Goal: Find specific page/section: Find specific page/section

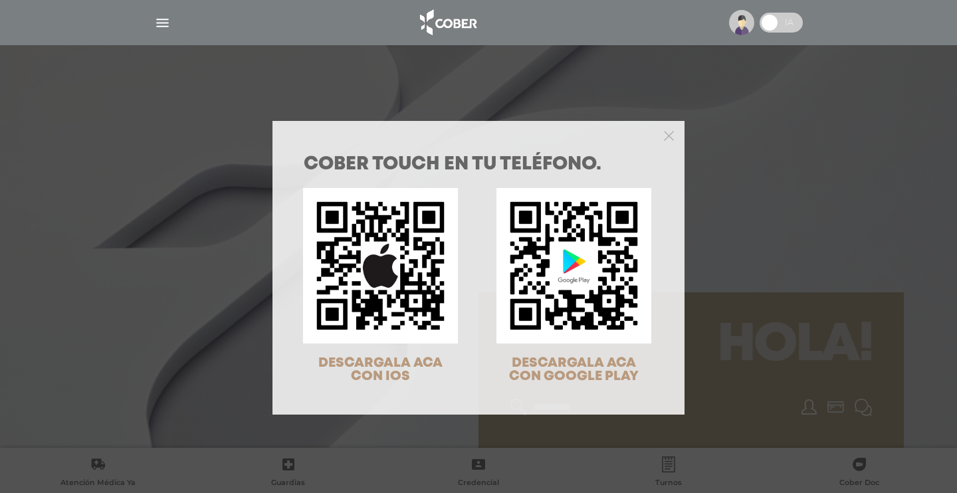
click at [667, 132] on icon "Close" at bounding box center [669, 136] width 10 height 10
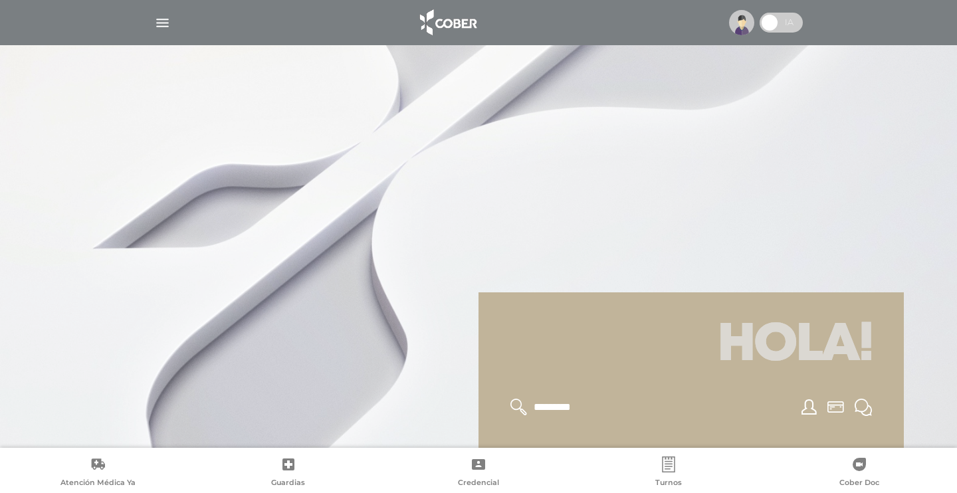
click at [161, 19] on img "button" at bounding box center [162, 23] width 17 height 17
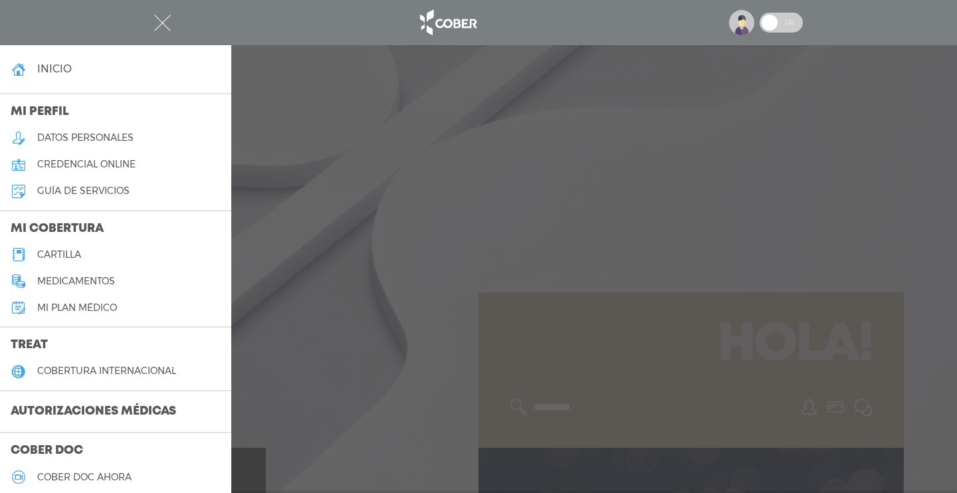
click at [63, 251] on h5 "cartilla" at bounding box center [59, 254] width 44 height 11
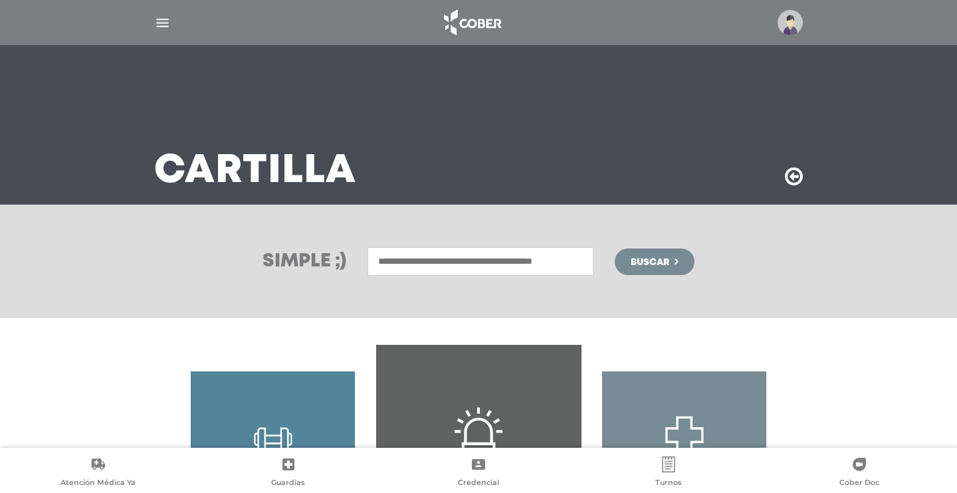
click at [470, 254] on input "text" at bounding box center [480, 261] width 226 height 29
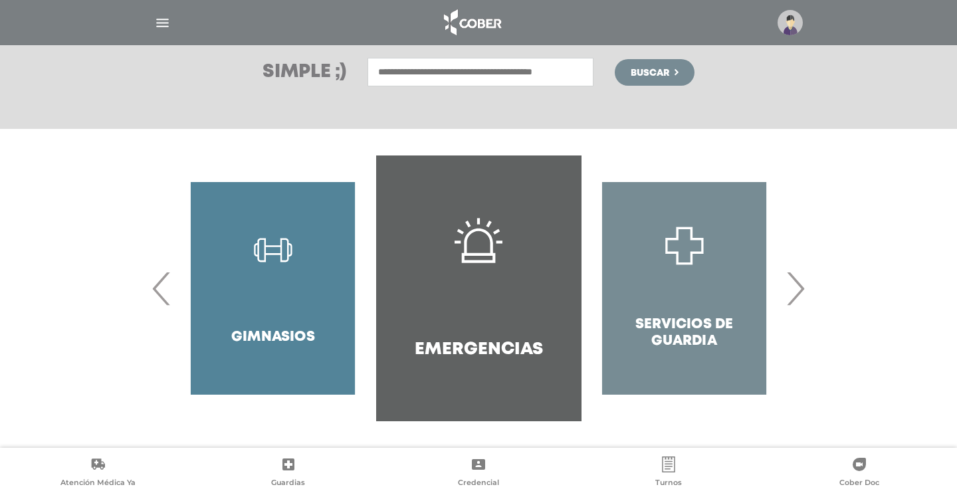
scroll to position [189, 0]
type input "*****"
click at [657, 72] on button "Buscar" at bounding box center [655, 72] width 80 height 27
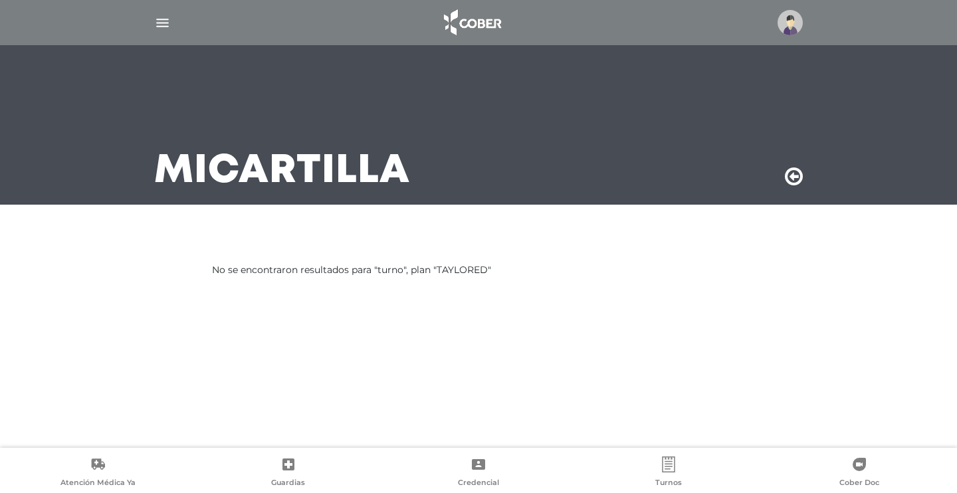
click at [165, 28] on img "button" at bounding box center [162, 23] width 17 height 17
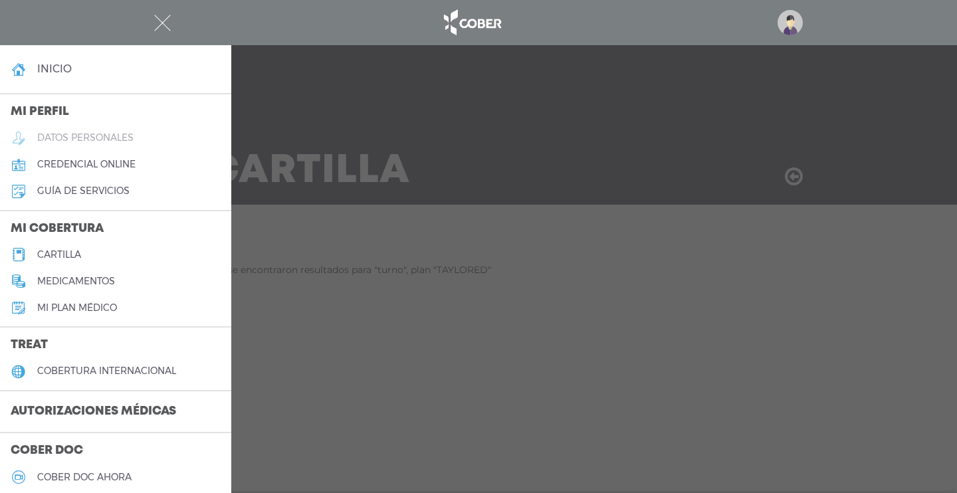
click at [66, 252] on h5 "cartilla" at bounding box center [59, 254] width 44 height 11
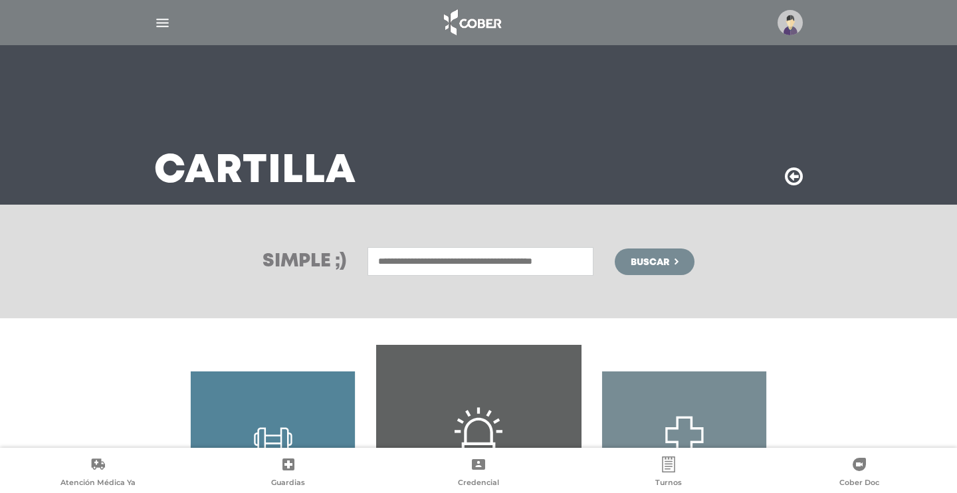
click at [563, 266] on input "text" at bounding box center [480, 261] width 226 height 29
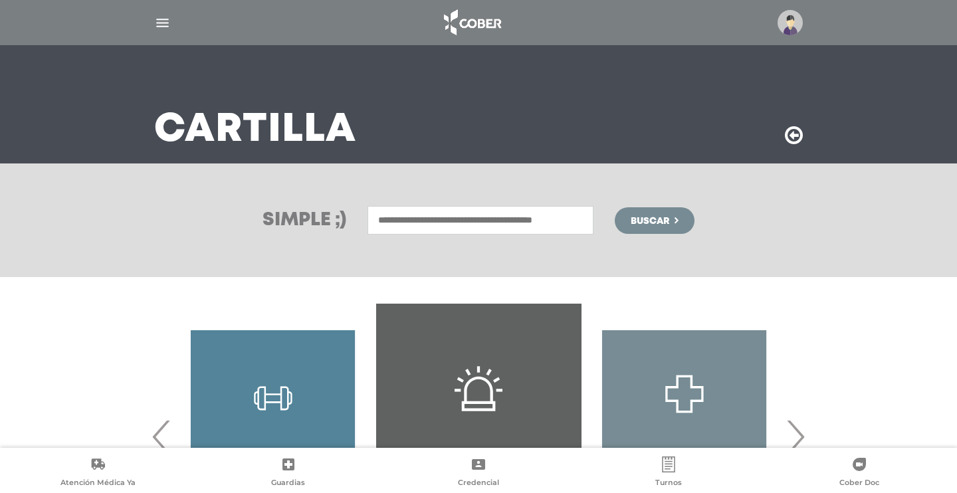
scroll to position [41, 0]
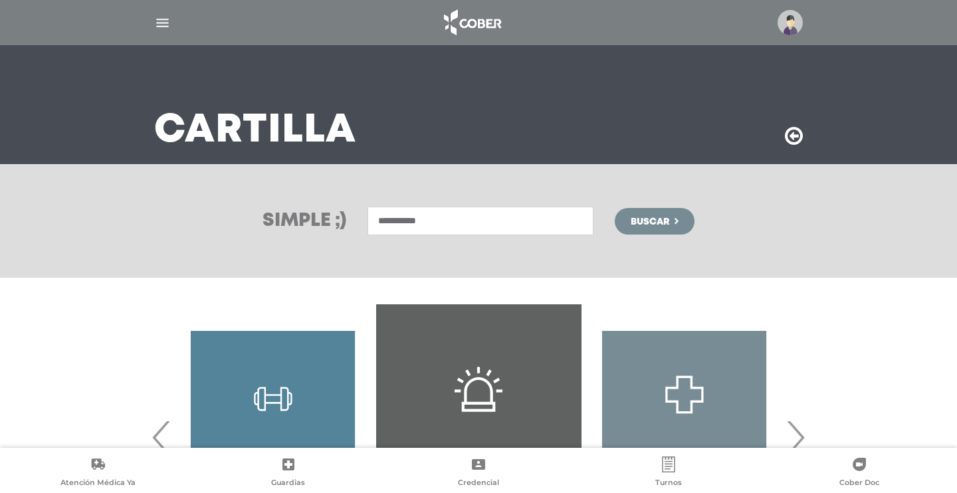
type input "**********"
click at [657, 221] on button "Buscar" at bounding box center [655, 221] width 80 height 27
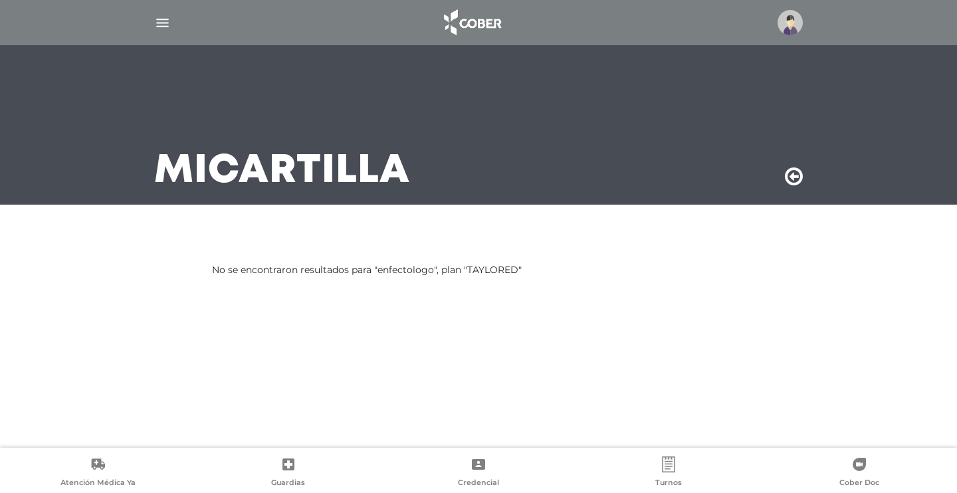
click at [801, 173] on icon at bounding box center [794, 176] width 18 height 21
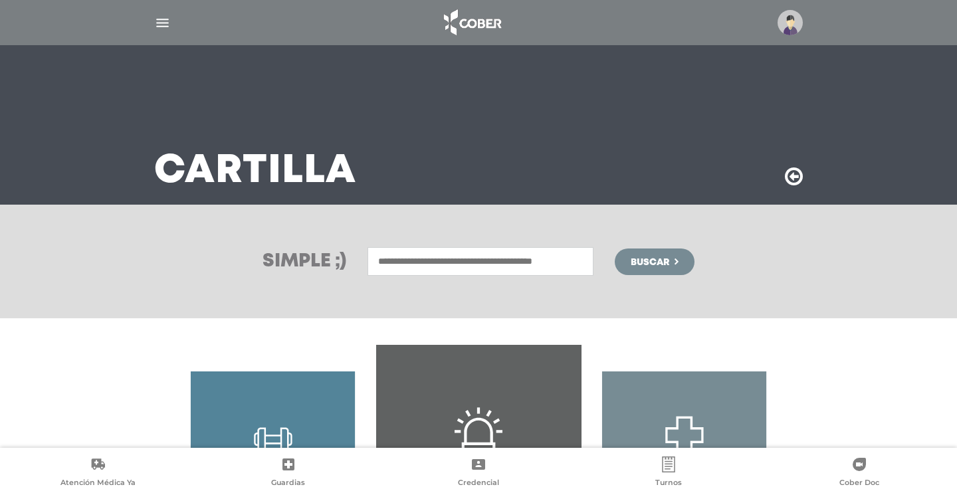
click at [457, 259] on input "text" at bounding box center [480, 261] width 226 height 29
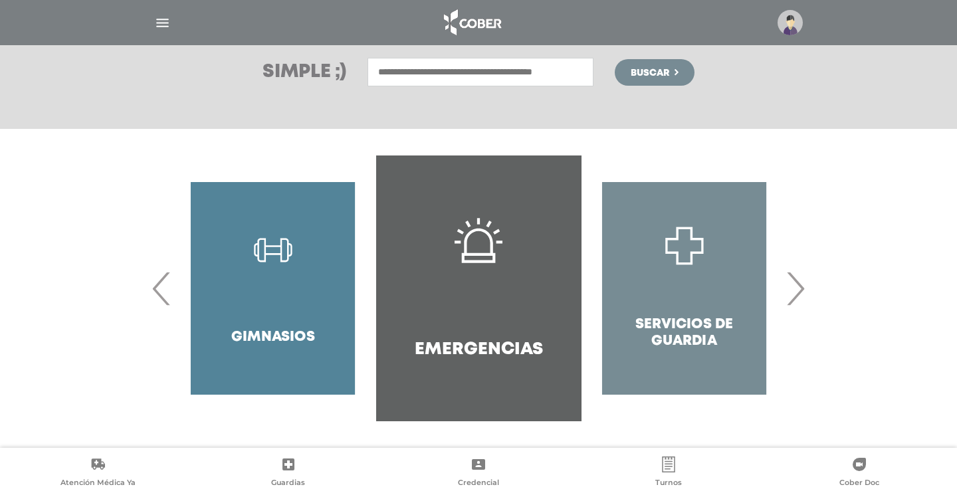
scroll to position [189, 0]
click at [791, 275] on span "›" at bounding box center [795, 288] width 26 height 72
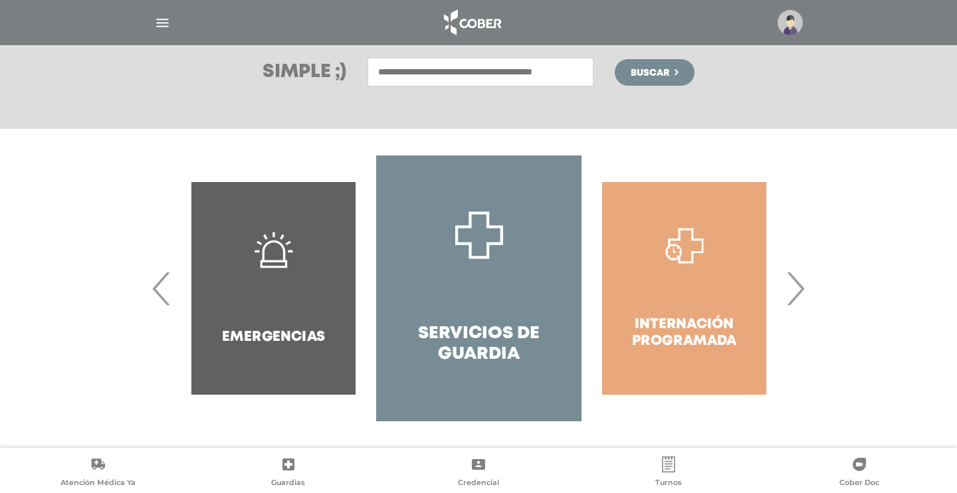
click at [791, 275] on span "›" at bounding box center [795, 288] width 26 height 72
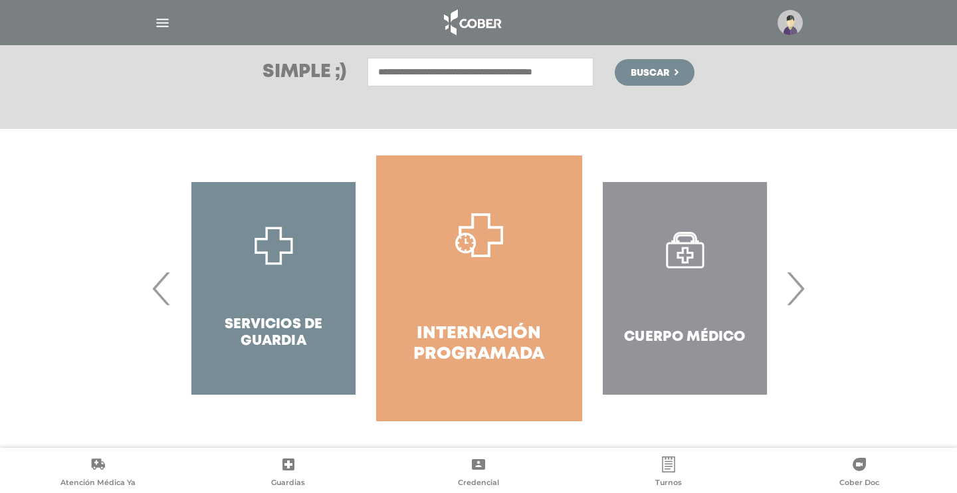
click at [791, 275] on span "›" at bounding box center [795, 288] width 26 height 72
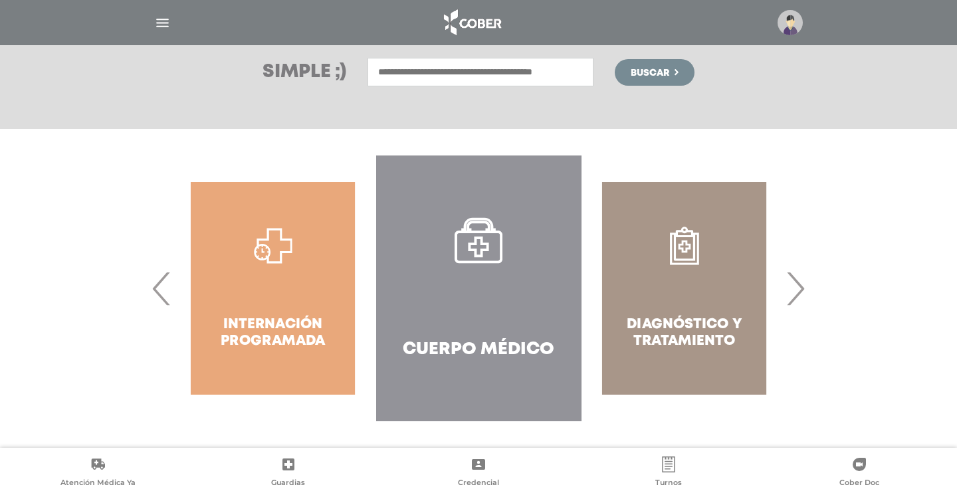
click at [791, 275] on span "›" at bounding box center [795, 288] width 26 height 72
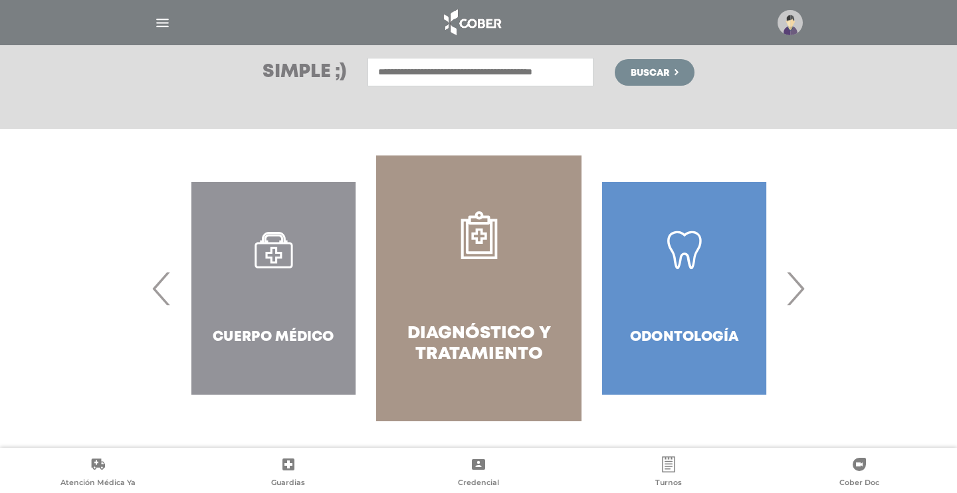
click at [791, 275] on span "›" at bounding box center [795, 288] width 26 height 72
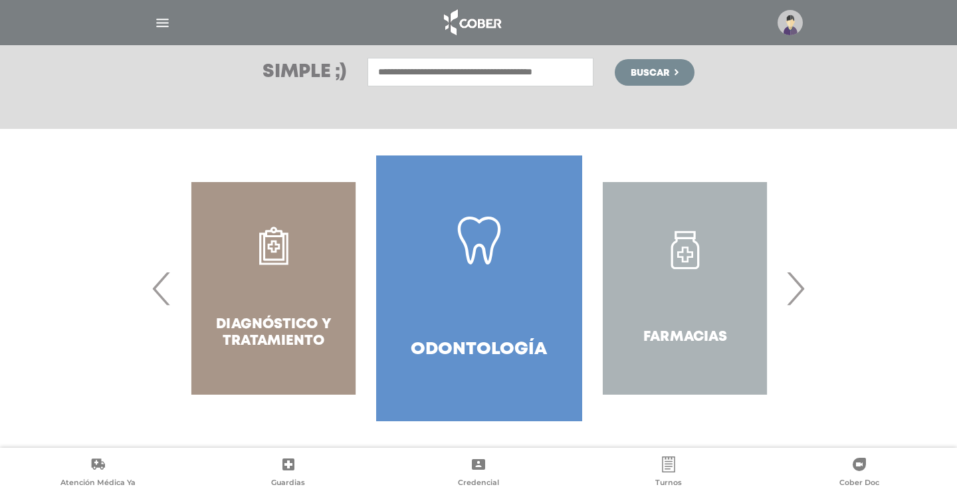
click at [791, 275] on span "›" at bounding box center [795, 288] width 26 height 72
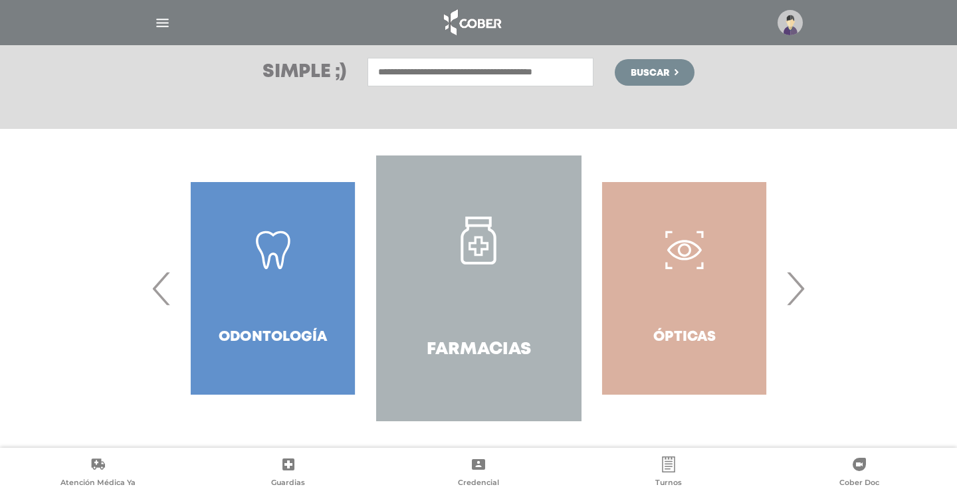
click at [791, 275] on span "›" at bounding box center [795, 288] width 26 height 72
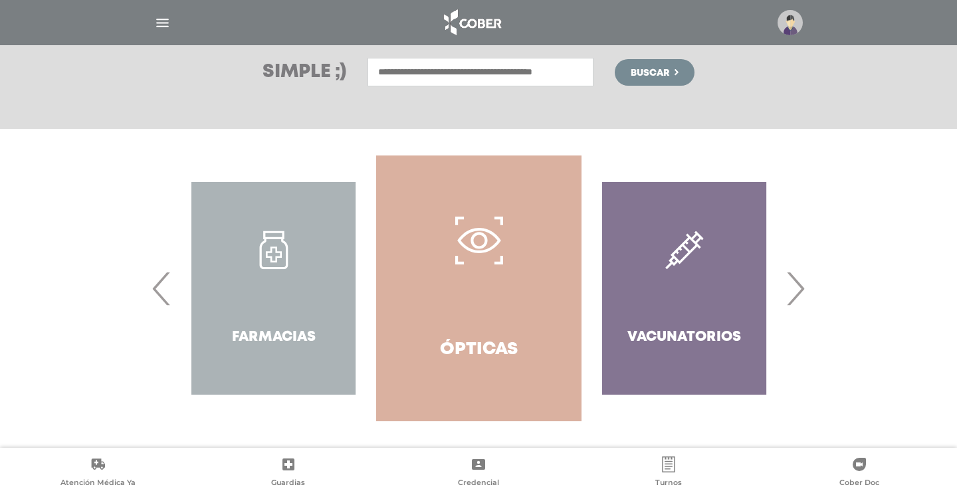
click at [791, 275] on span "›" at bounding box center [795, 288] width 26 height 72
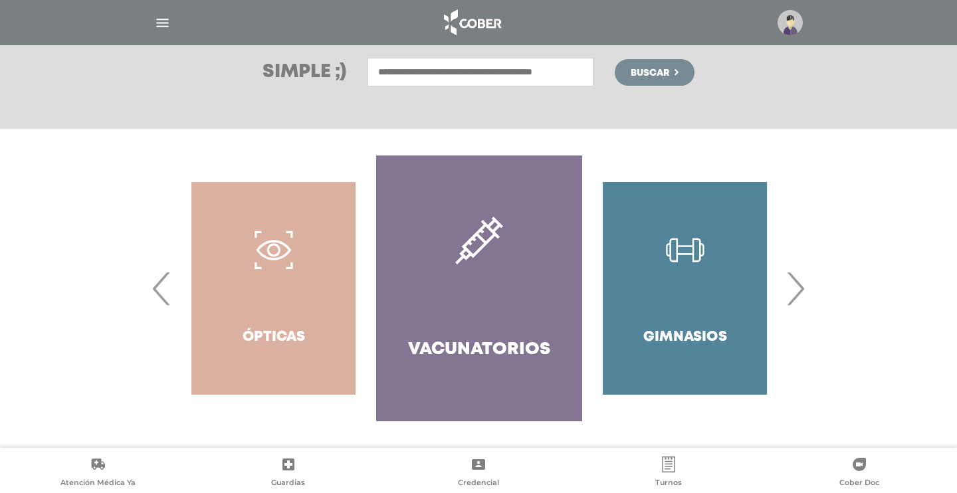
click at [791, 275] on span "›" at bounding box center [795, 288] width 26 height 72
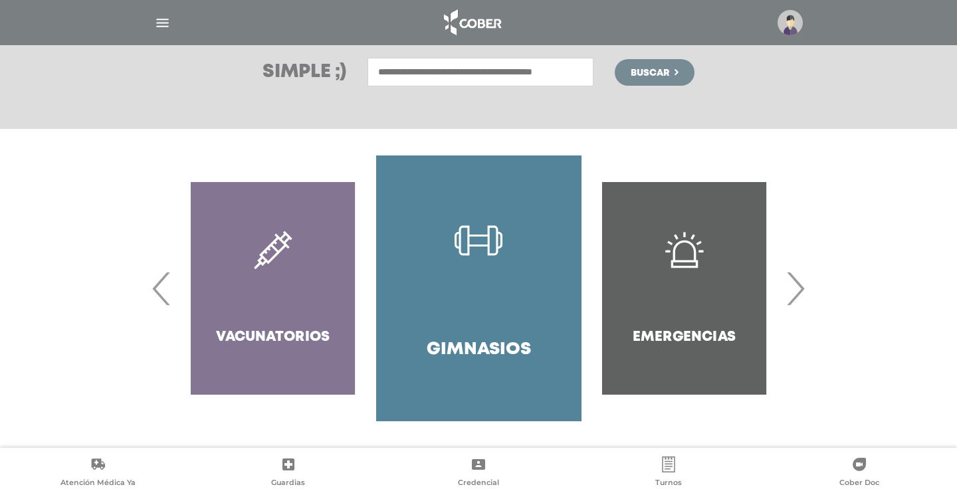
click at [791, 275] on span "›" at bounding box center [795, 288] width 26 height 72
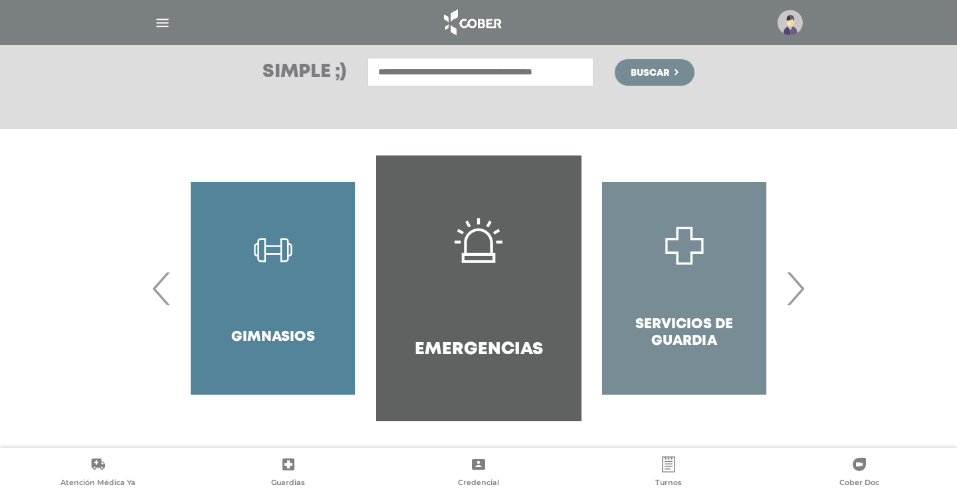
click at [791, 275] on span "›" at bounding box center [795, 288] width 26 height 72
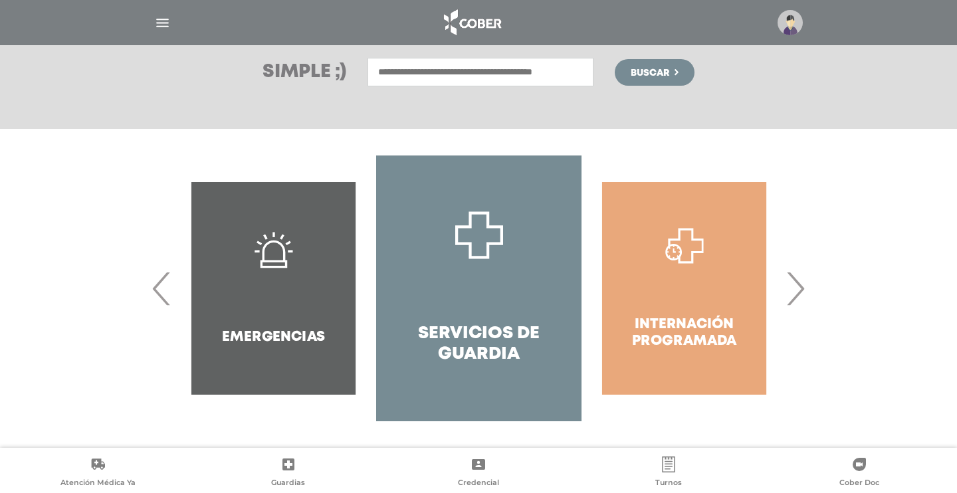
click at [791, 275] on span "›" at bounding box center [795, 288] width 26 height 72
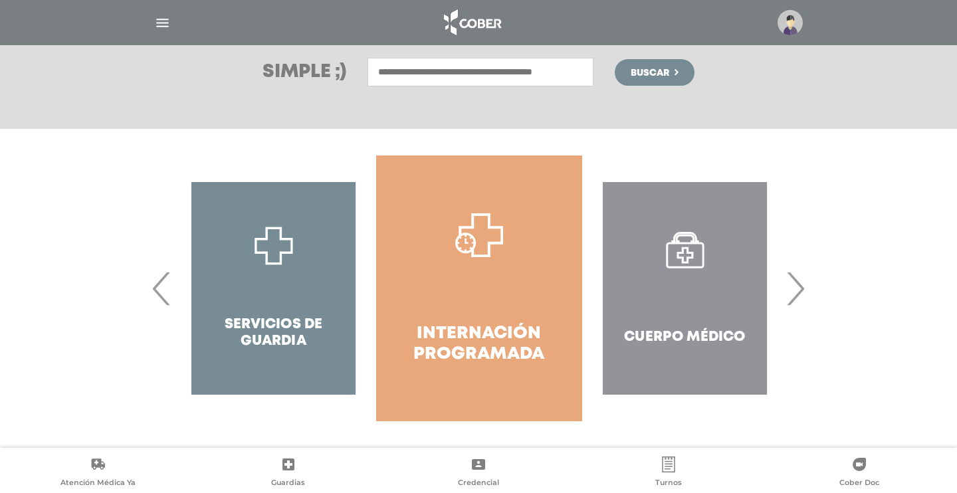
click at [791, 275] on span "›" at bounding box center [795, 288] width 26 height 72
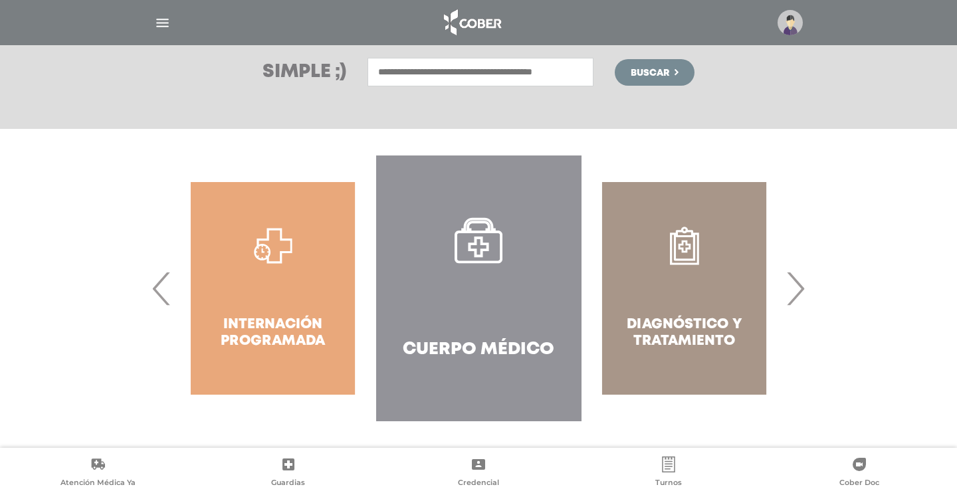
click at [791, 275] on span "›" at bounding box center [795, 288] width 26 height 72
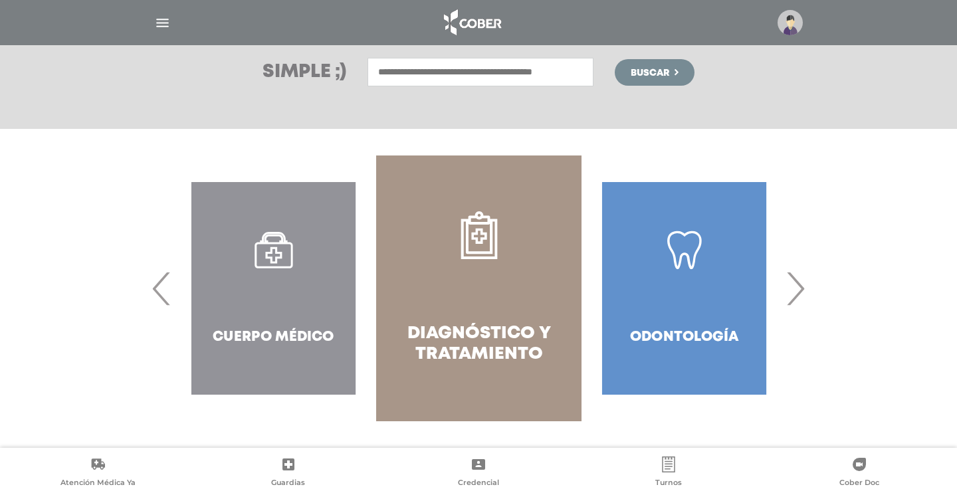
click at [488, 245] on icon at bounding box center [479, 235] width 48 height 48
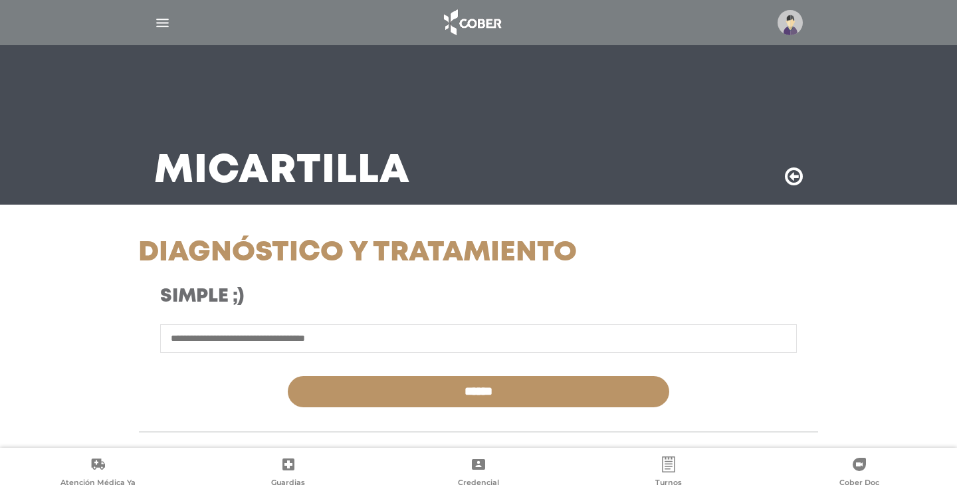
click at [310, 353] on input "text" at bounding box center [478, 338] width 637 height 29
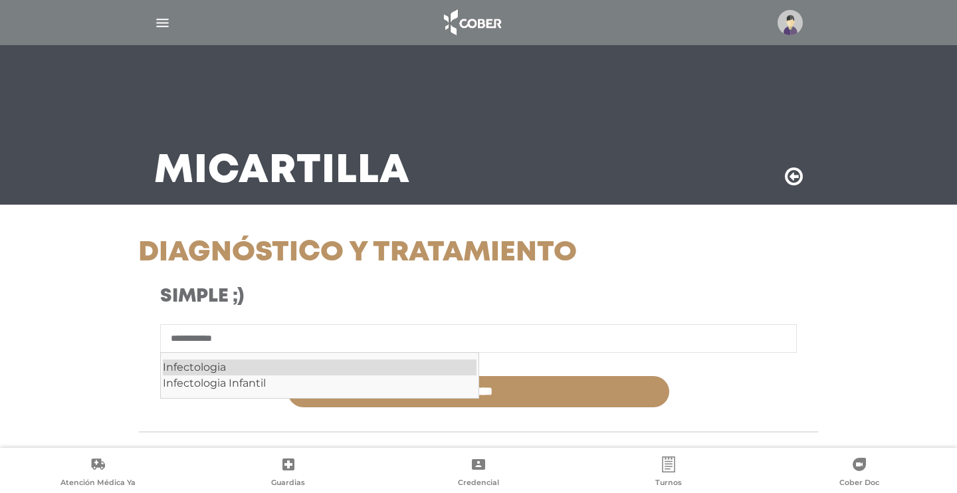
click at [241, 375] on div "Infectologia" at bounding box center [320, 367] width 314 height 16
type input "**********"
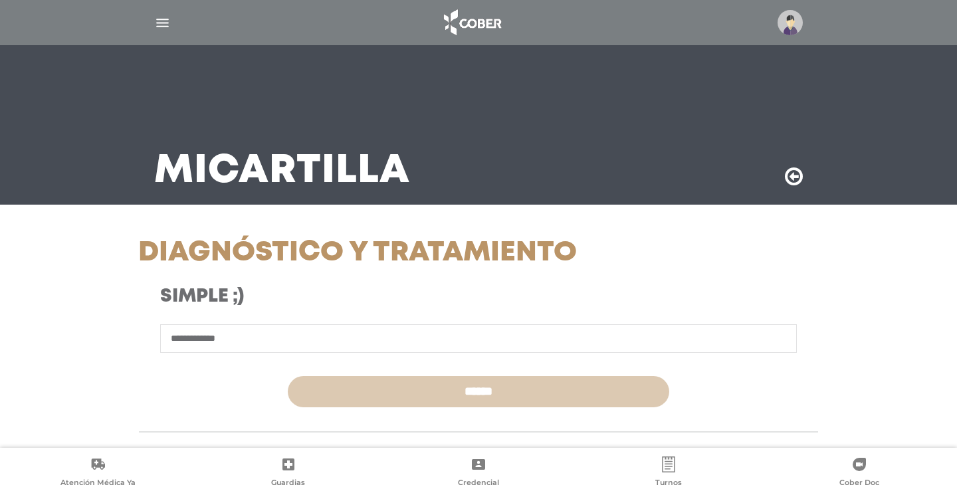
click at [418, 407] on input "******" at bounding box center [479, 391] width 382 height 31
